Goal: Task Accomplishment & Management: Use online tool/utility

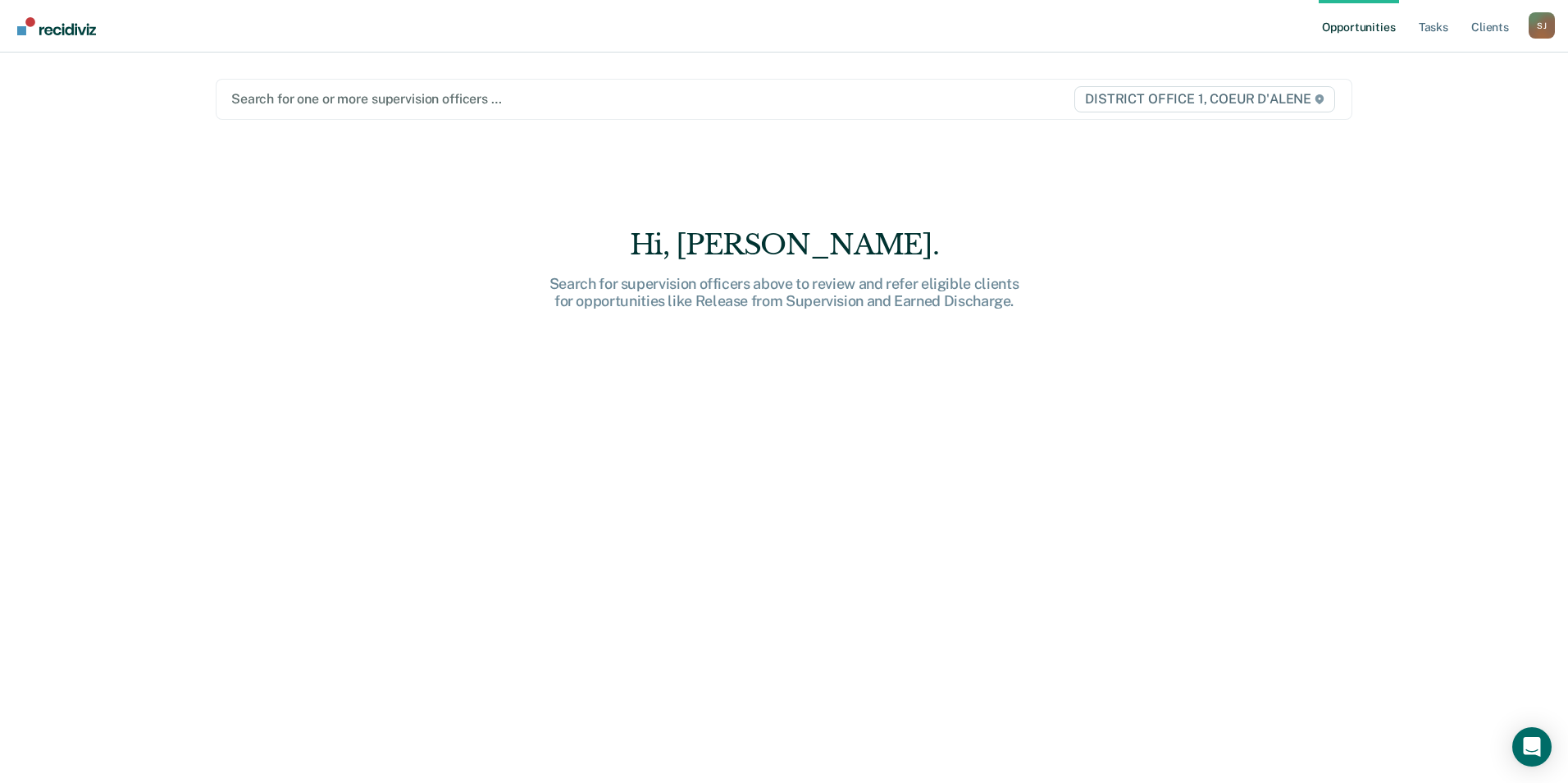
type input "f"
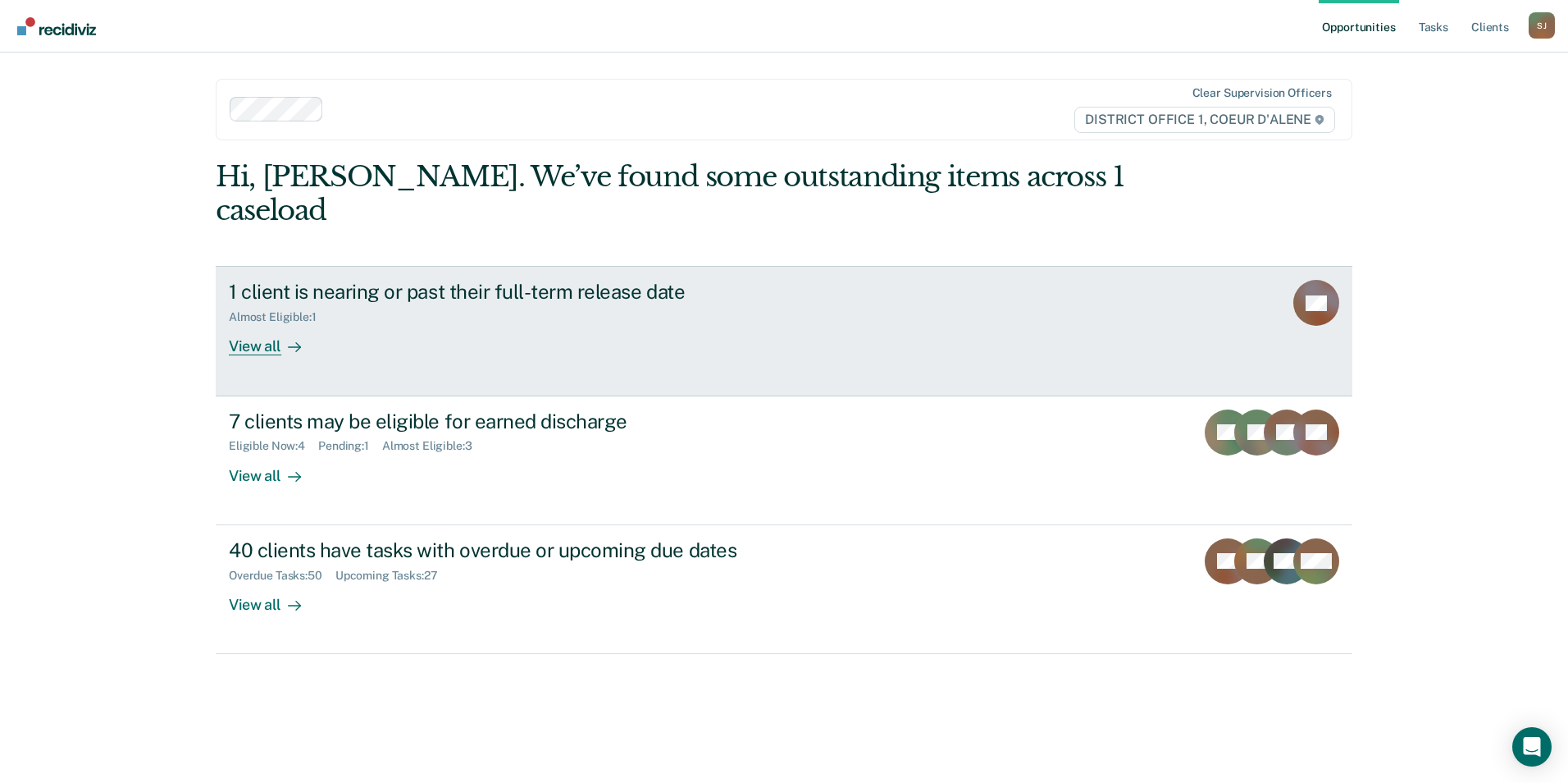
click at [287, 328] on link "1 client is nearing or past their full-term release date Almost Eligible : 1 Vi…" at bounding box center [784, 331] width 1137 height 130
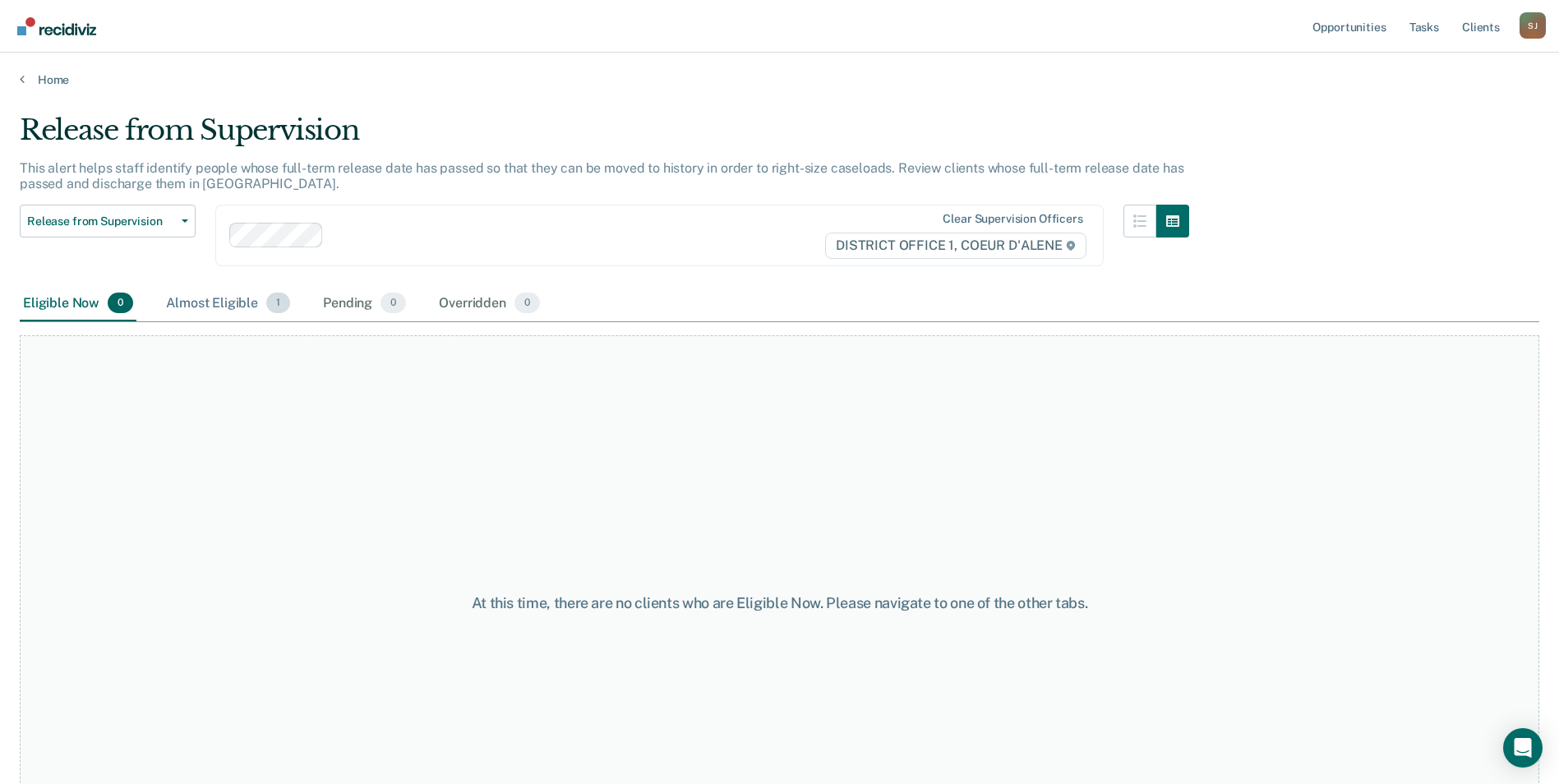
click at [201, 308] on div "Almost Eligible 1" at bounding box center [228, 303] width 131 height 36
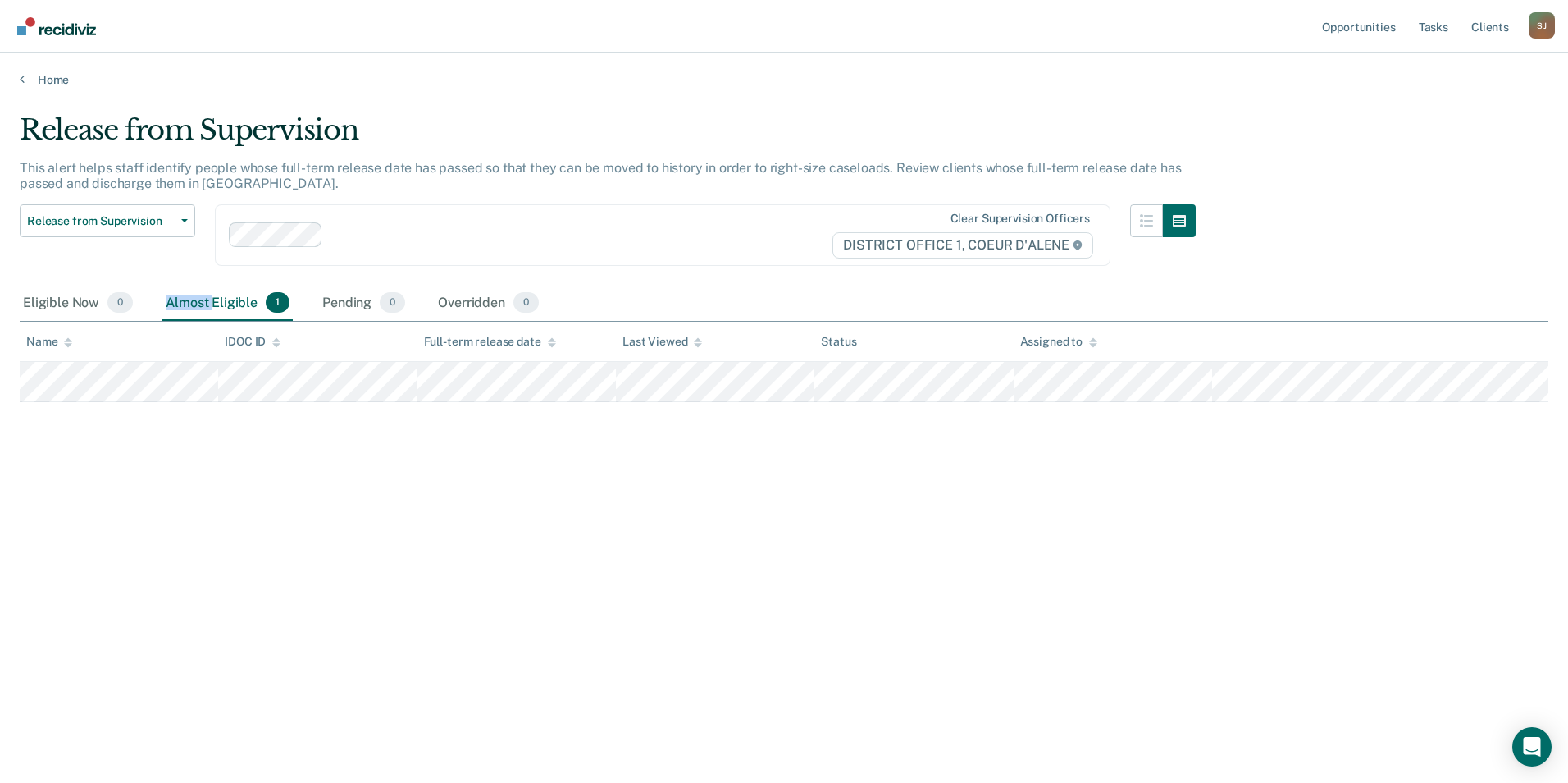
click at [200, 307] on div "Almost Eligible 1" at bounding box center [227, 303] width 130 height 36
click at [62, 325] on th "Name" at bounding box center [119, 342] width 199 height 40
click at [48, 81] on link "Home" at bounding box center [784, 80] width 1528 height 15
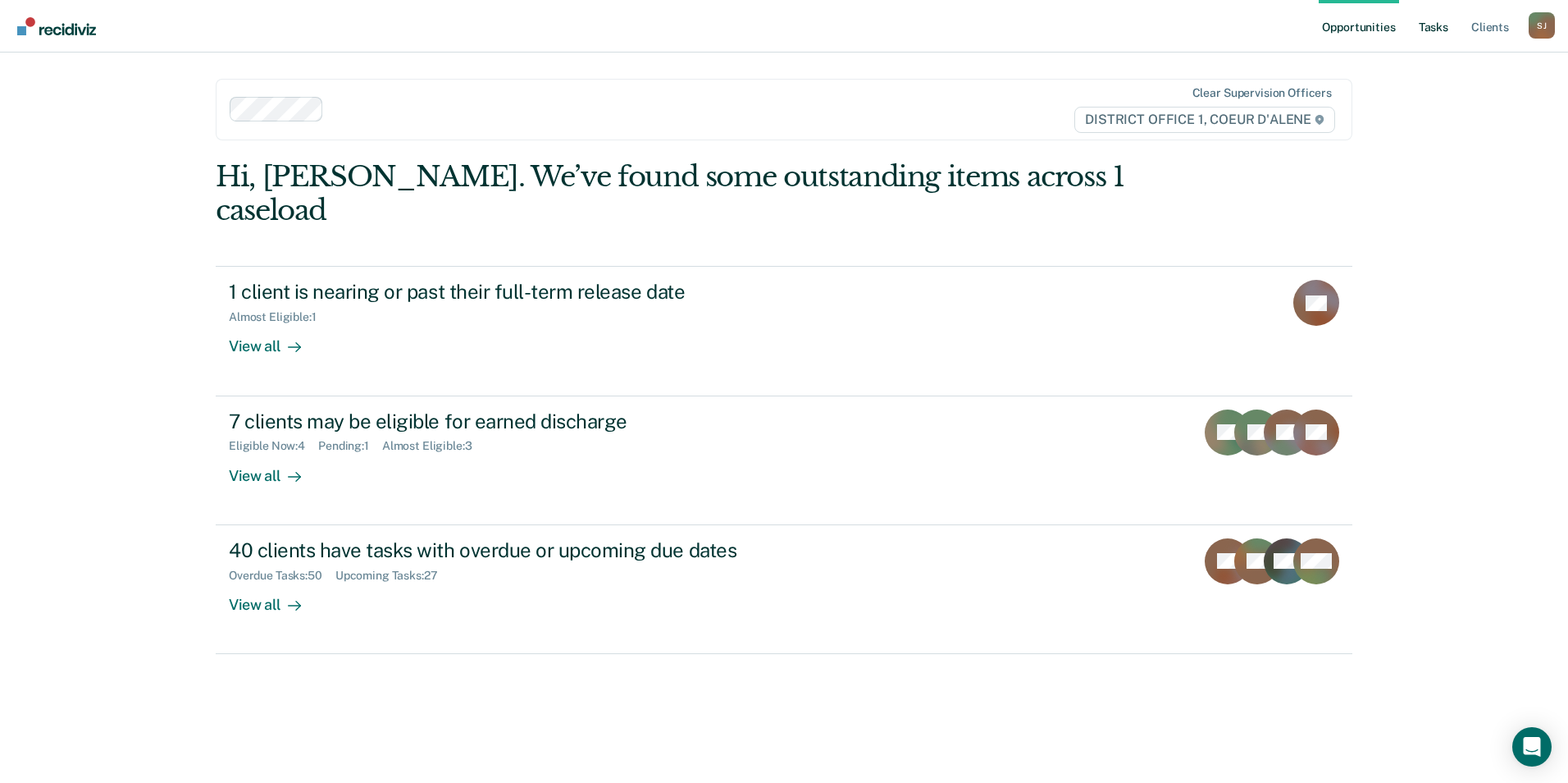
click at [1429, 29] on link "Tasks" at bounding box center [1433, 26] width 36 height 52
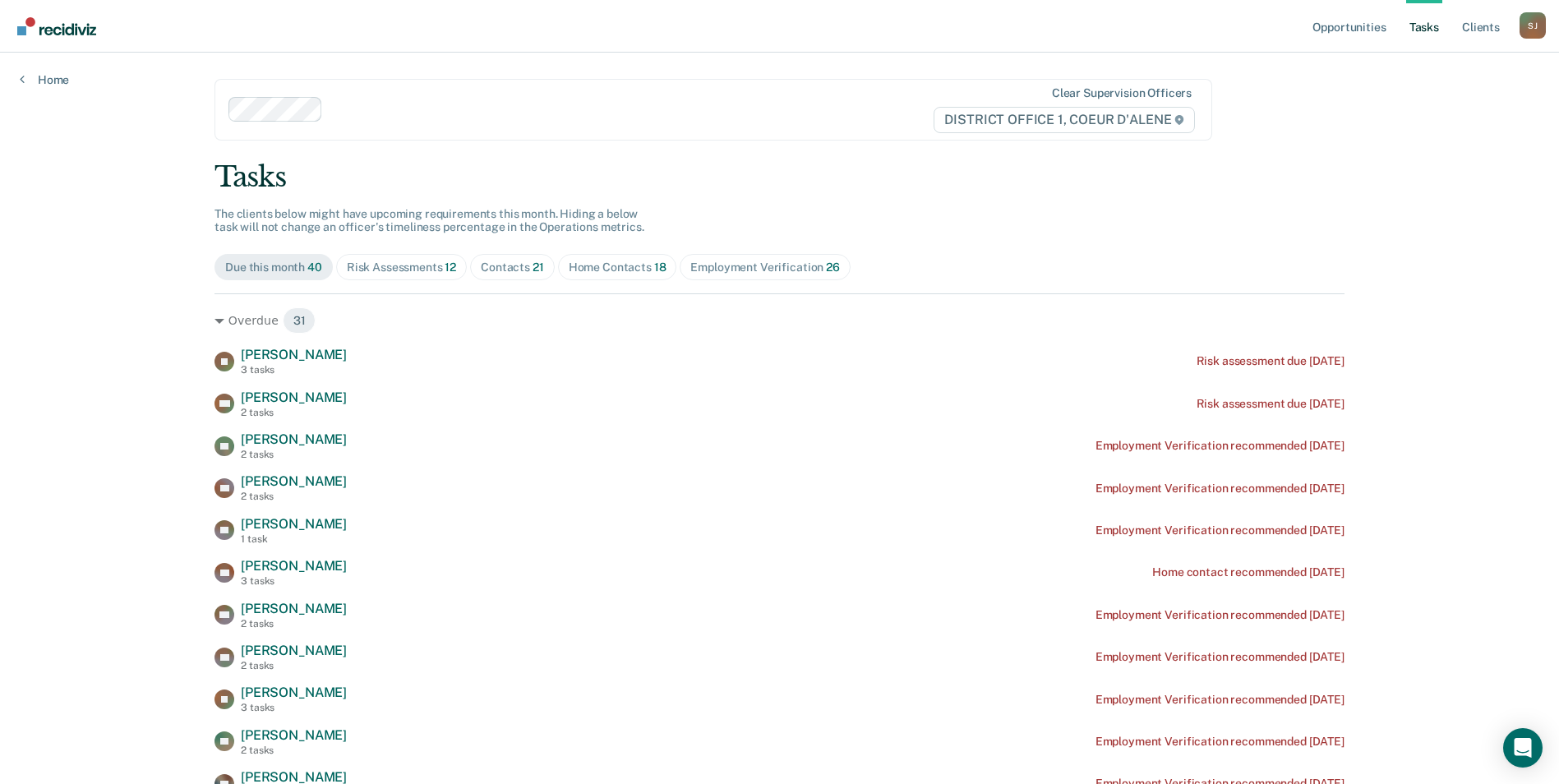
click at [487, 265] on div "Contacts 21" at bounding box center [512, 267] width 63 height 14
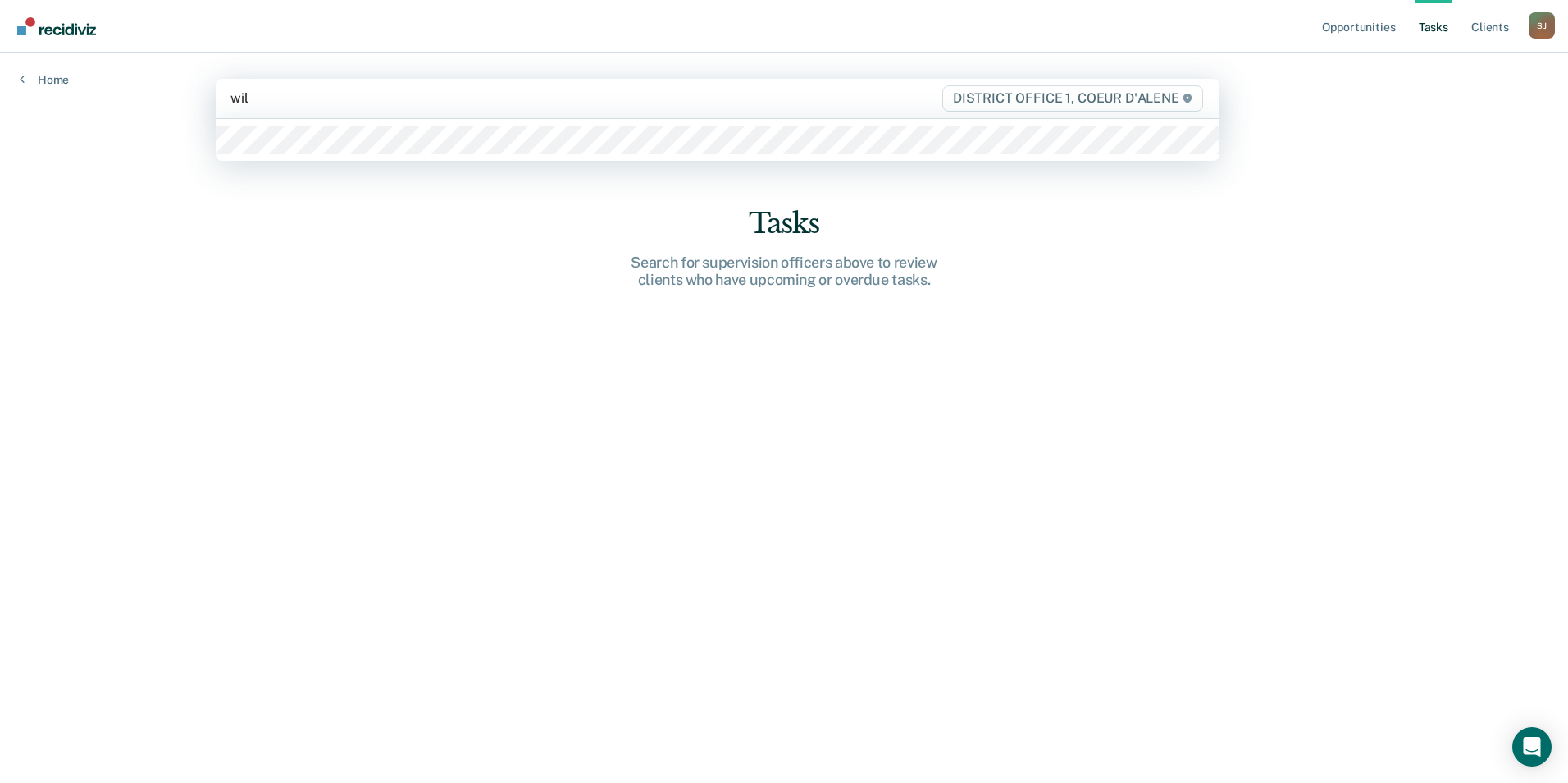
type input "will"
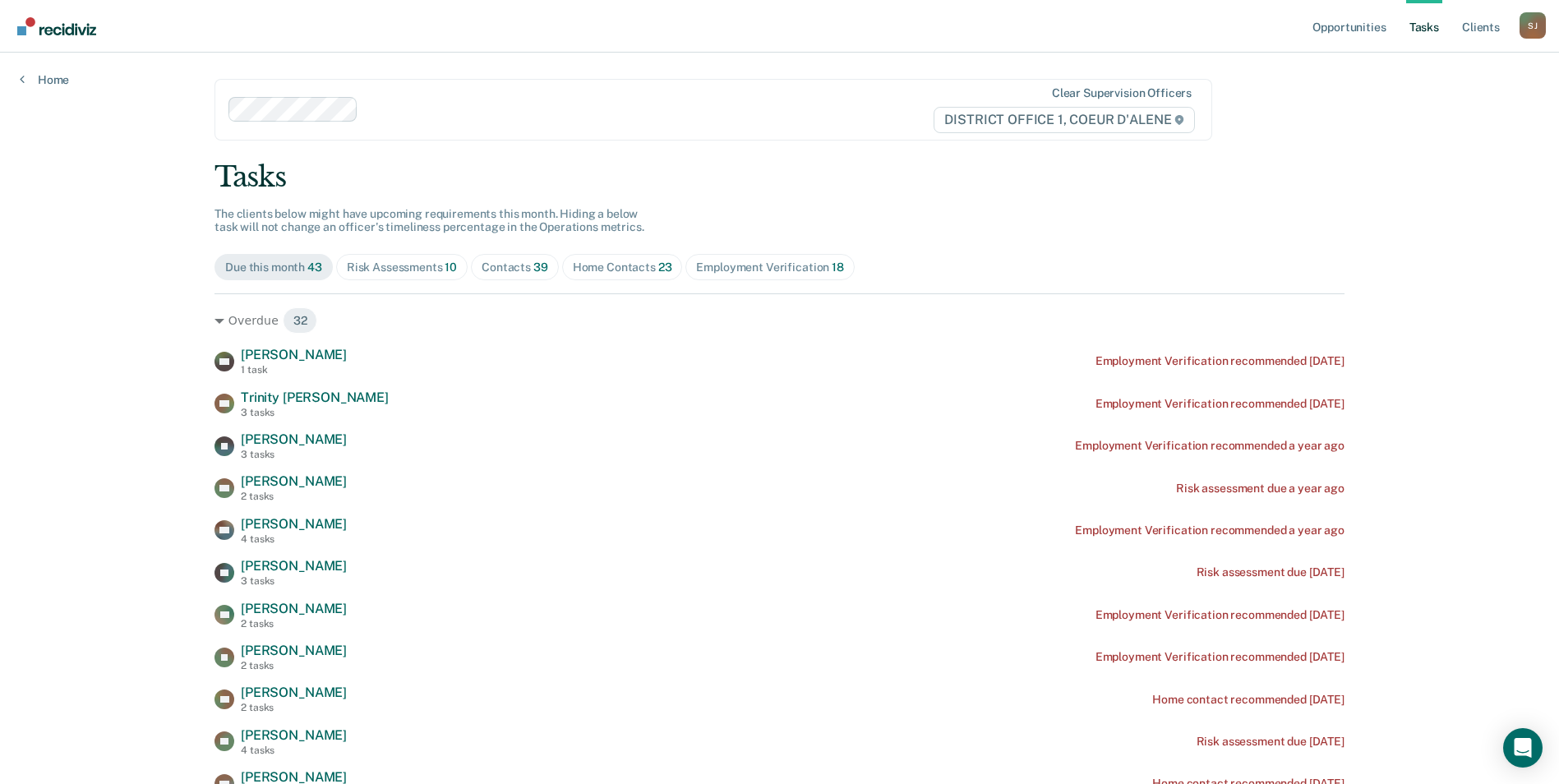
click at [491, 264] on div "Contacts 39" at bounding box center [514, 267] width 67 height 14
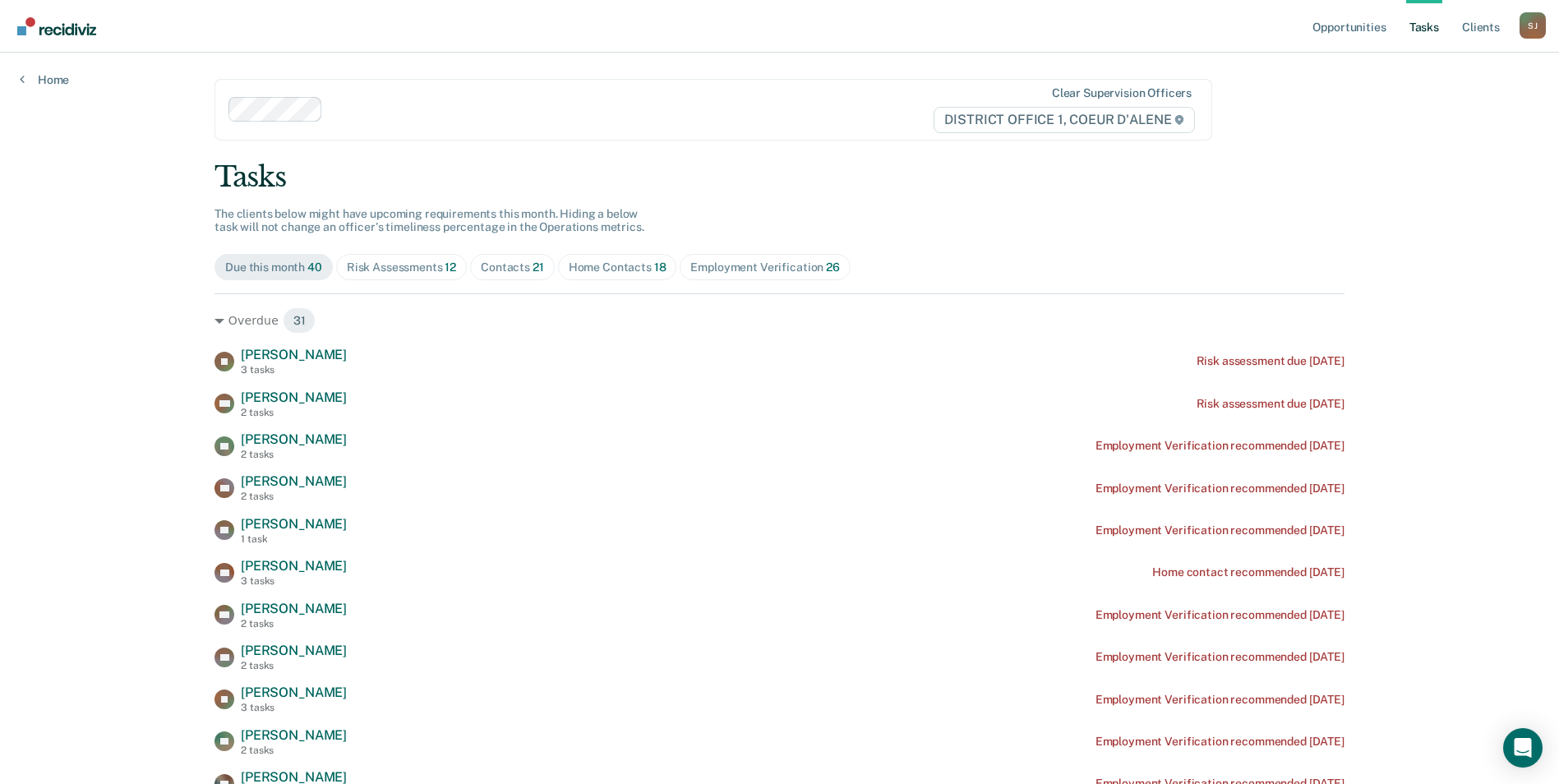
click at [501, 269] on div "Contacts 21" at bounding box center [512, 267] width 63 height 14
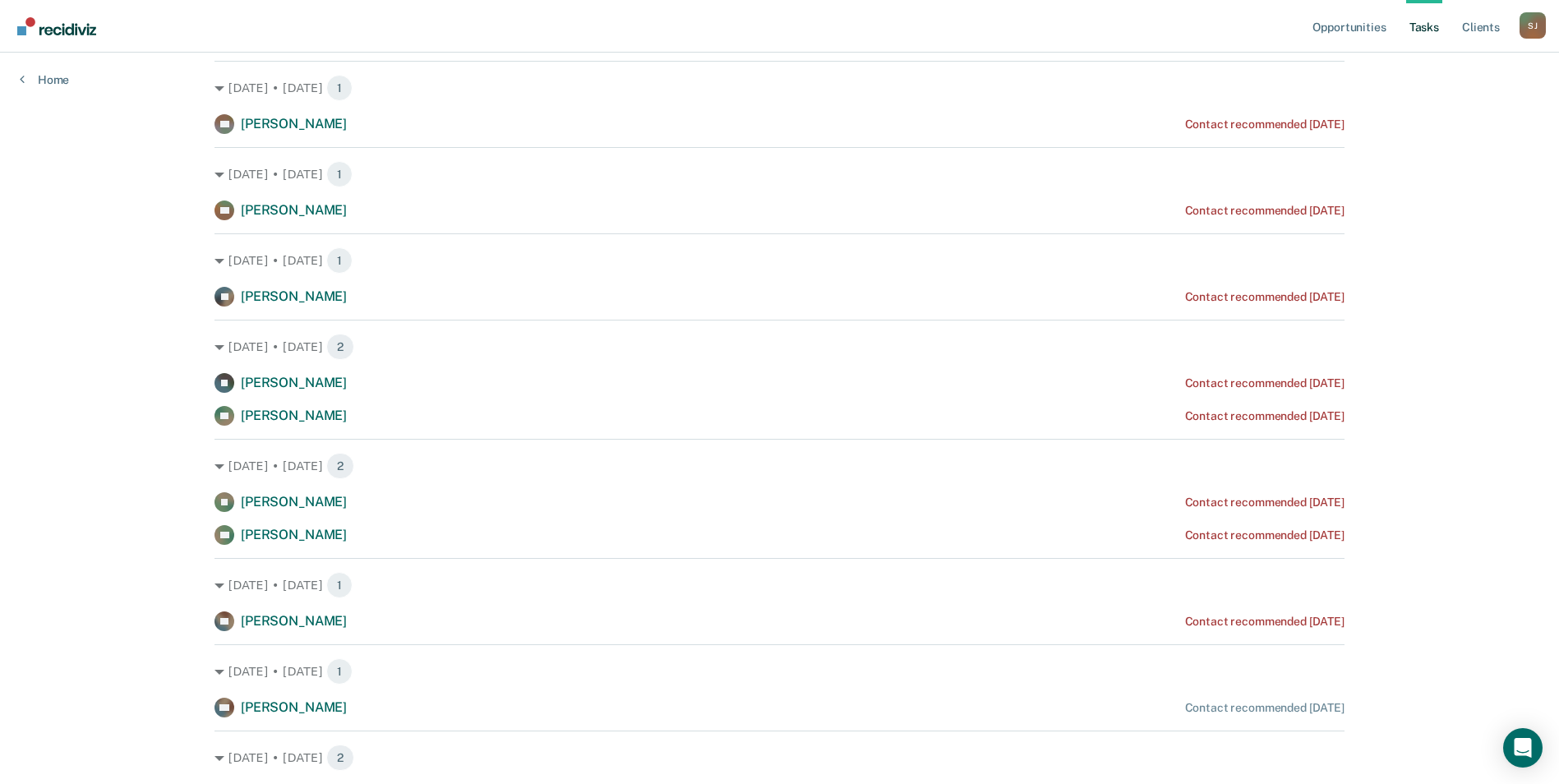
scroll to position [670, 0]
